Goal: Task Accomplishment & Management: Manage account settings

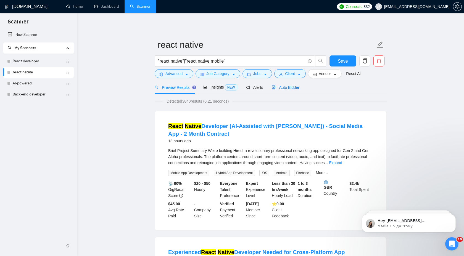
click at [297, 86] on span "Auto Bidder" at bounding box center [285, 87] width 27 height 4
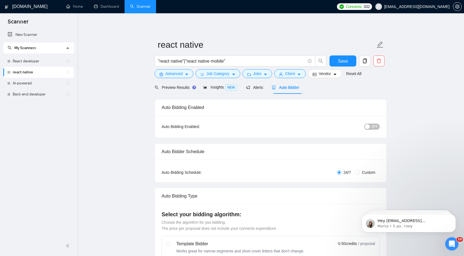
click at [373, 128] on span "OFF" at bounding box center [374, 127] width 7 height 6
click at [337, 63] on button "Save" at bounding box center [343, 61] width 27 height 11
click at [50, 64] on link "React developer" at bounding box center [39, 61] width 53 height 11
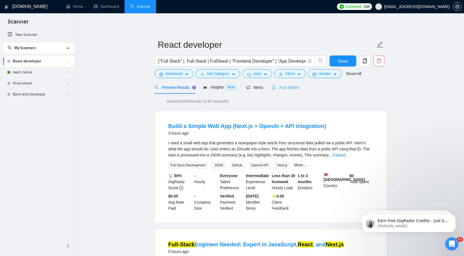
click at [291, 91] on div "Auto Bidder" at bounding box center [285, 87] width 27 height 13
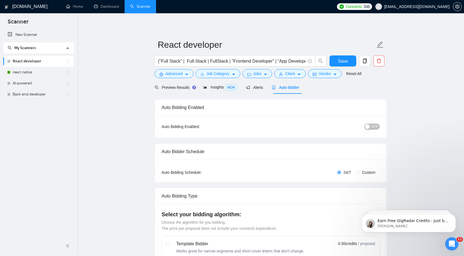
click at [373, 128] on span "OFF" at bounding box center [374, 127] width 7 height 6
click at [345, 63] on span "Save" at bounding box center [343, 61] width 10 height 7
click at [330, 61] on button "Save" at bounding box center [343, 61] width 27 height 11
